Goal: Find specific page/section: Find specific page/section

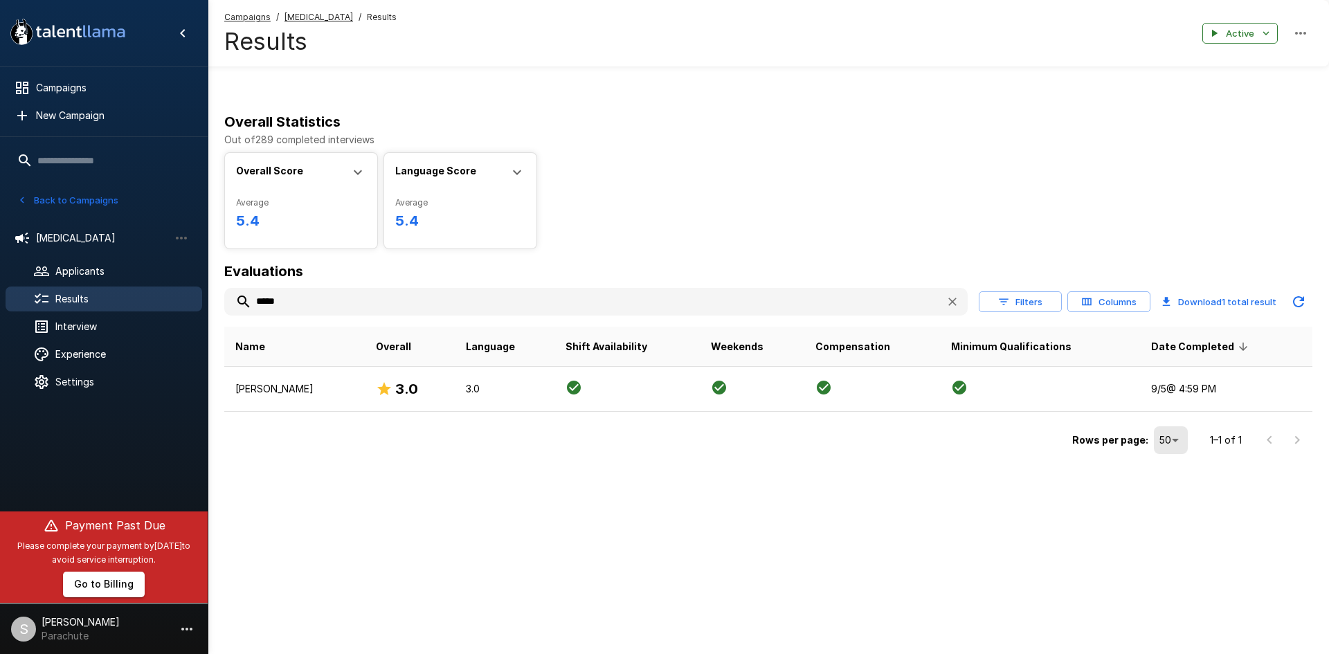
click at [64, 197] on button "Back to Campaigns" at bounding box center [68, 200] width 108 height 21
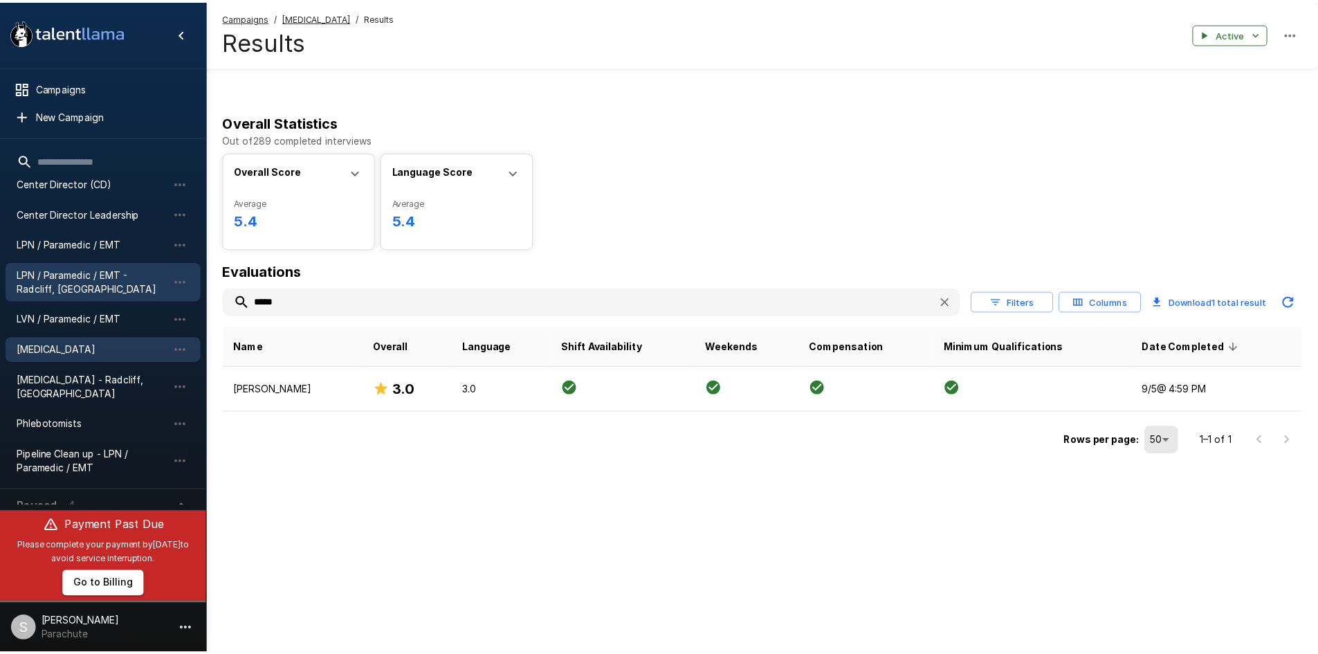
scroll to position [169, 0]
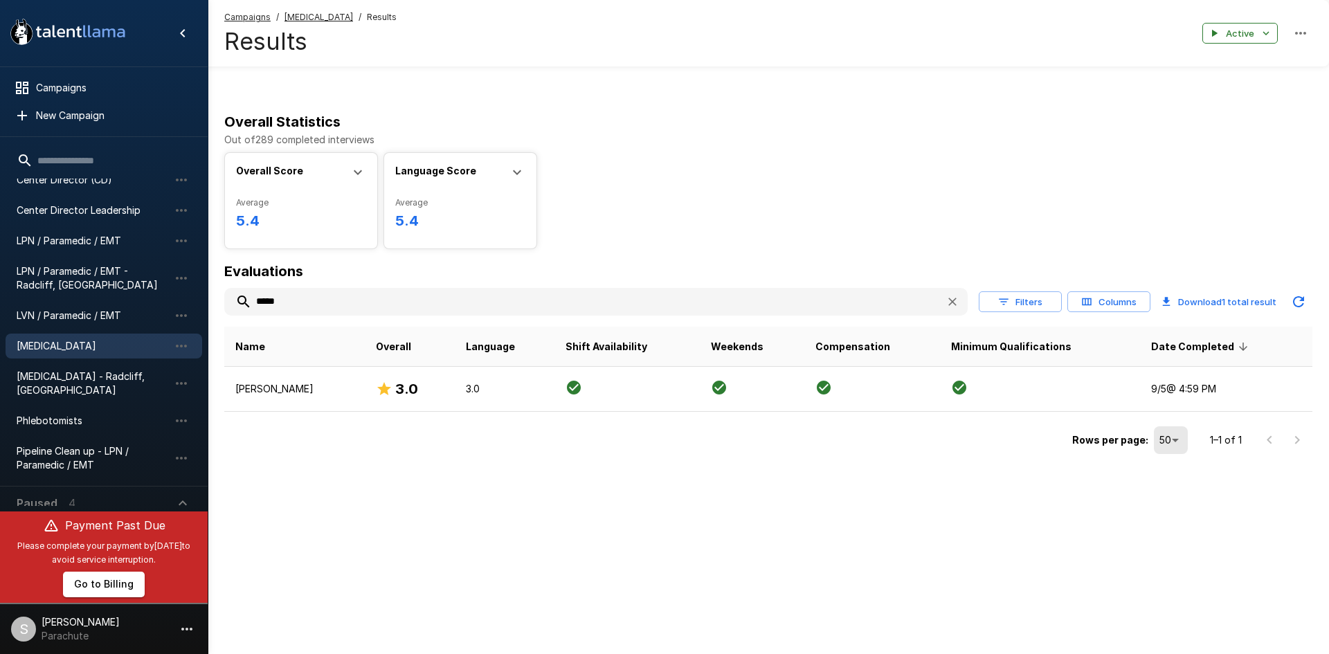
click at [55, 346] on span "[MEDICAL_DATA]" at bounding box center [93, 346] width 152 height 14
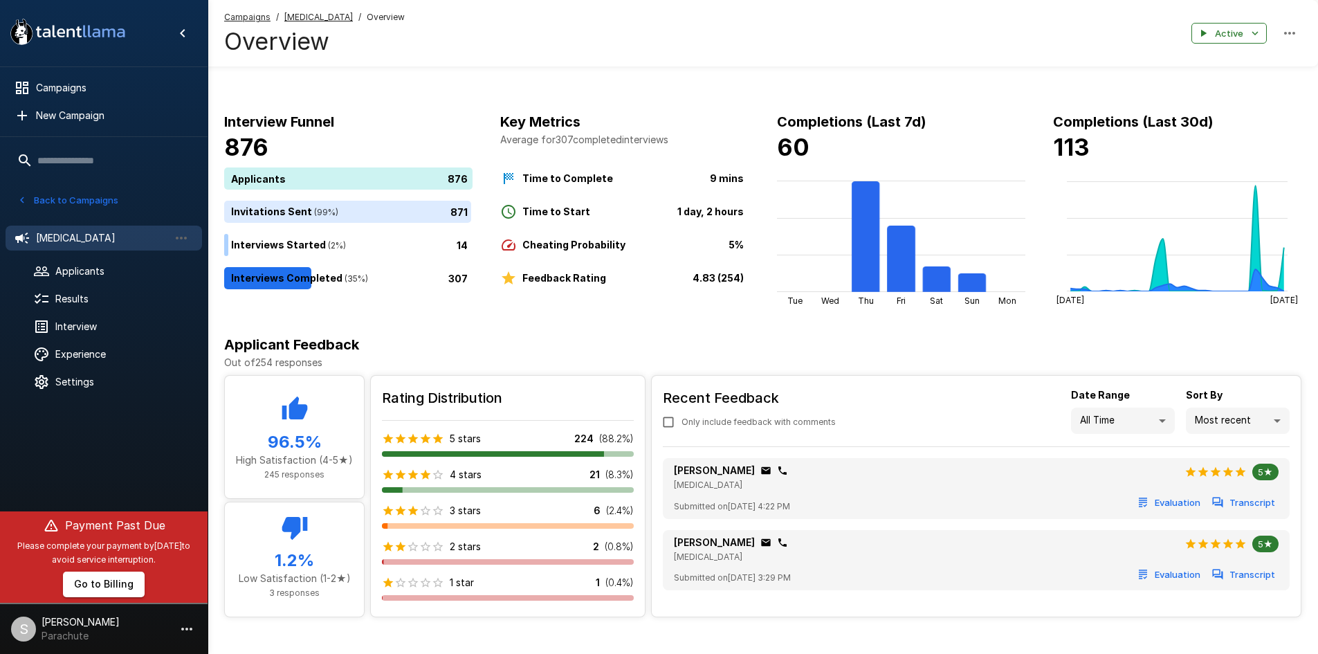
click at [71, 199] on button "Back to Campaigns" at bounding box center [68, 200] width 108 height 21
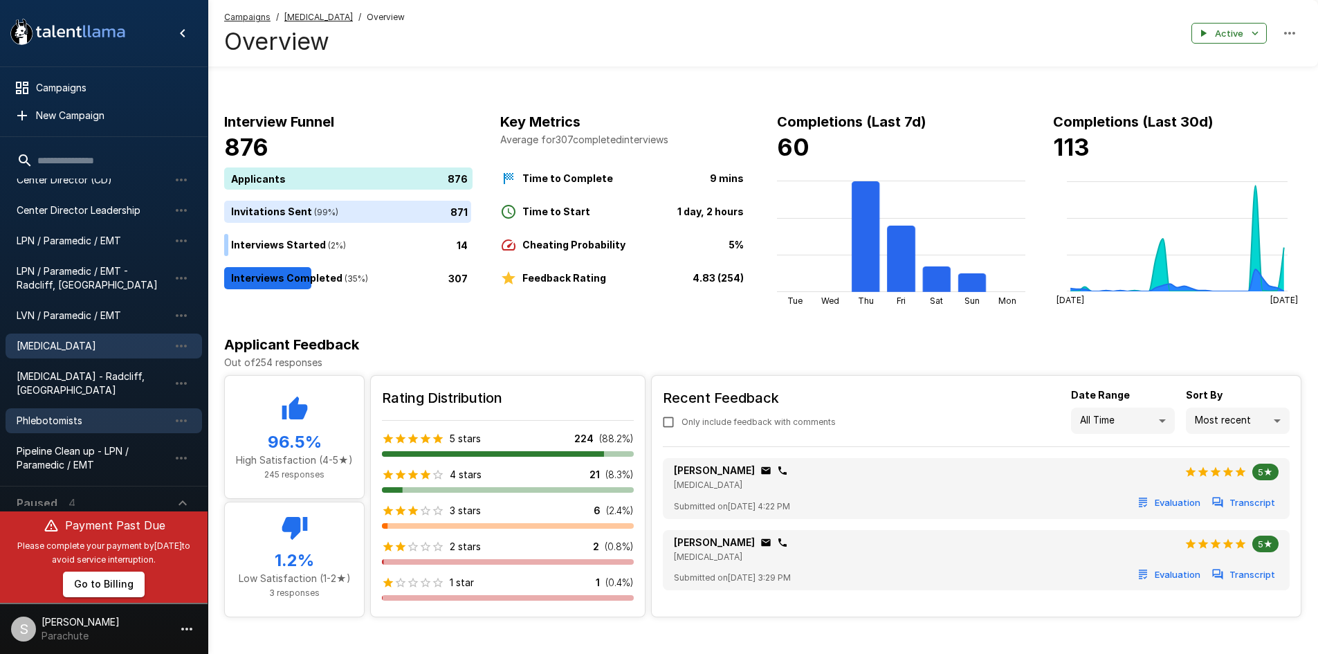
click at [72, 414] on span "Phlebotomists" at bounding box center [93, 421] width 152 height 14
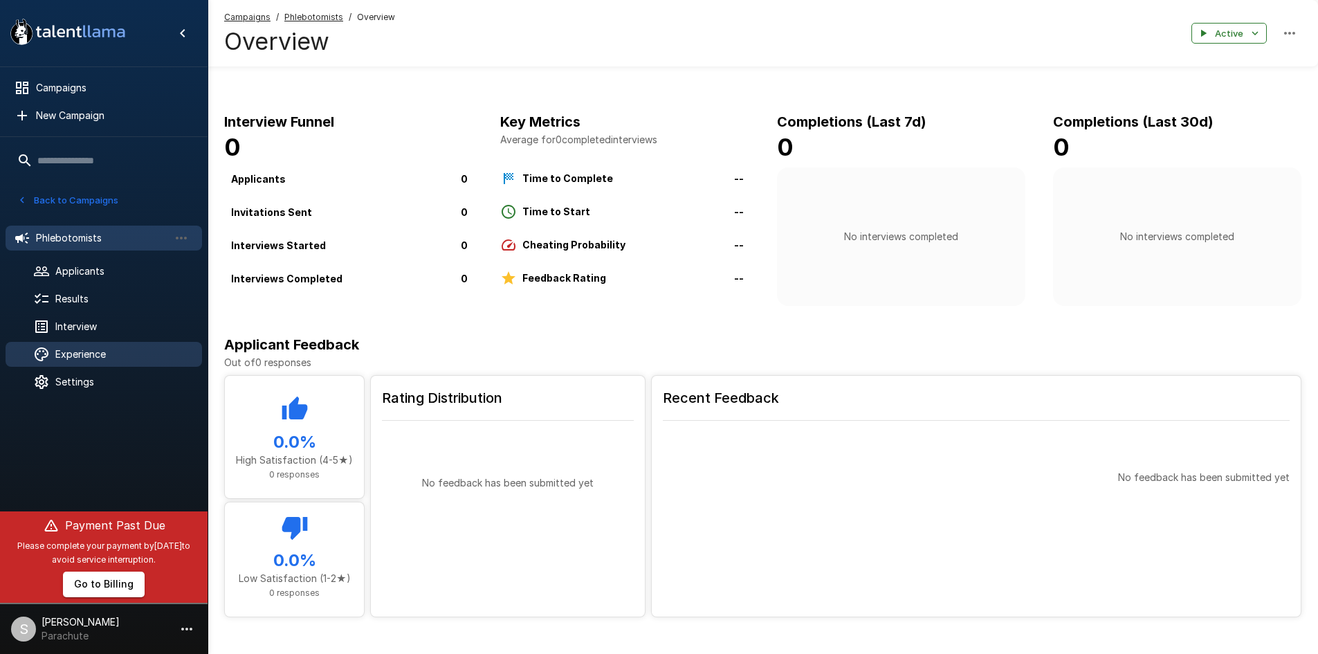
click at [90, 352] on span "Experience" at bounding box center [123, 354] width 136 height 14
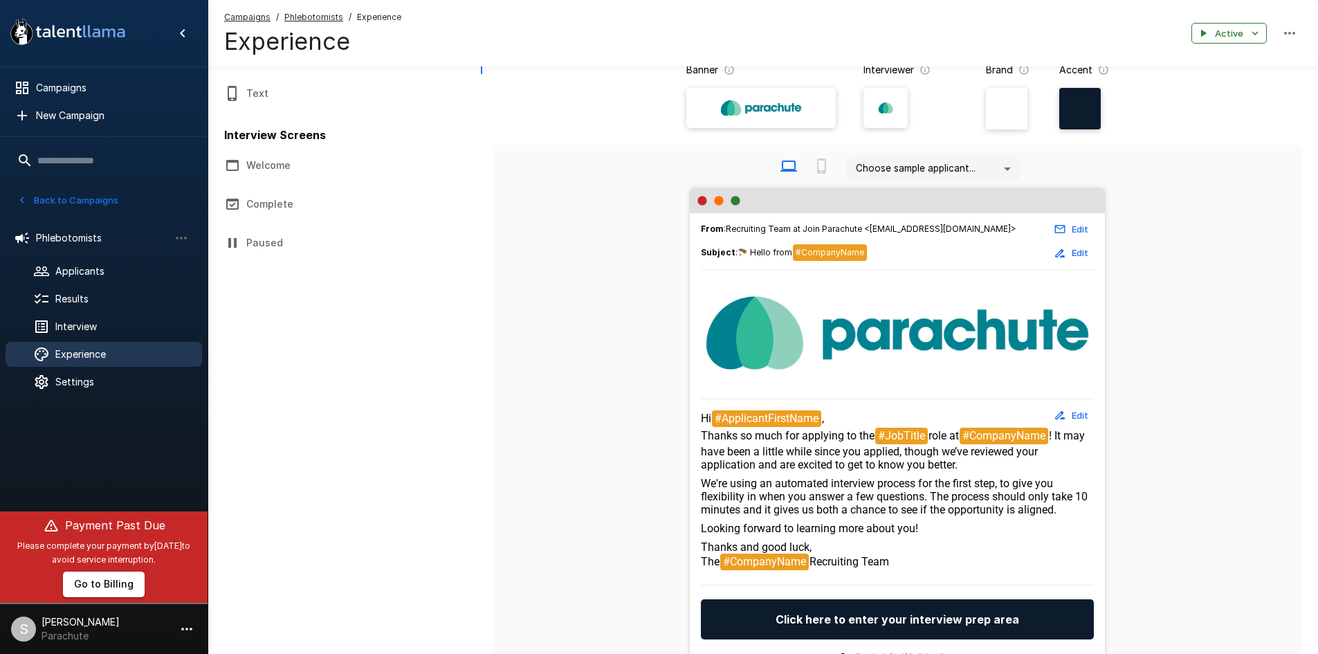
scroll to position [138, 0]
